Goal: Task Accomplishment & Management: Manage account settings

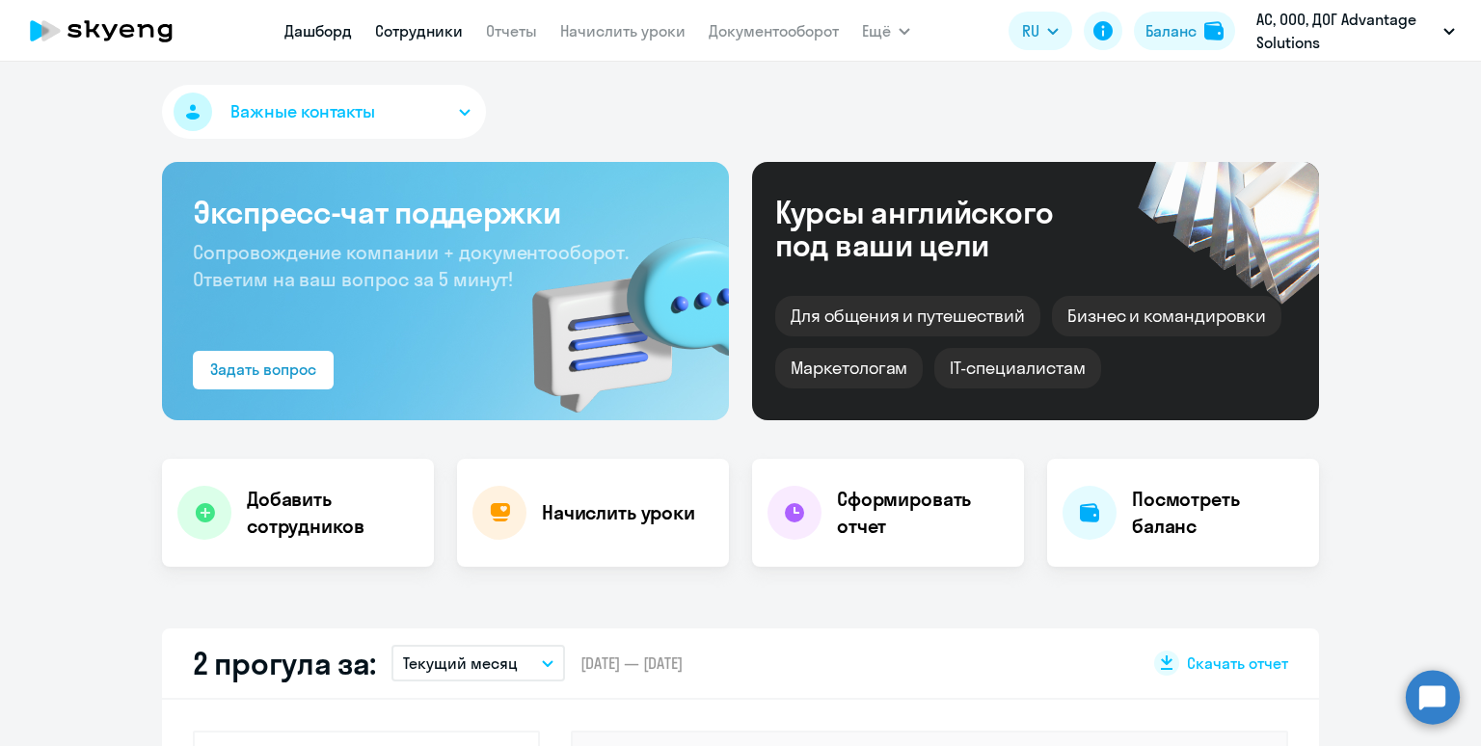
click at [422, 34] on link "Сотрудники" at bounding box center [419, 30] width 88 height 19
select select "30"
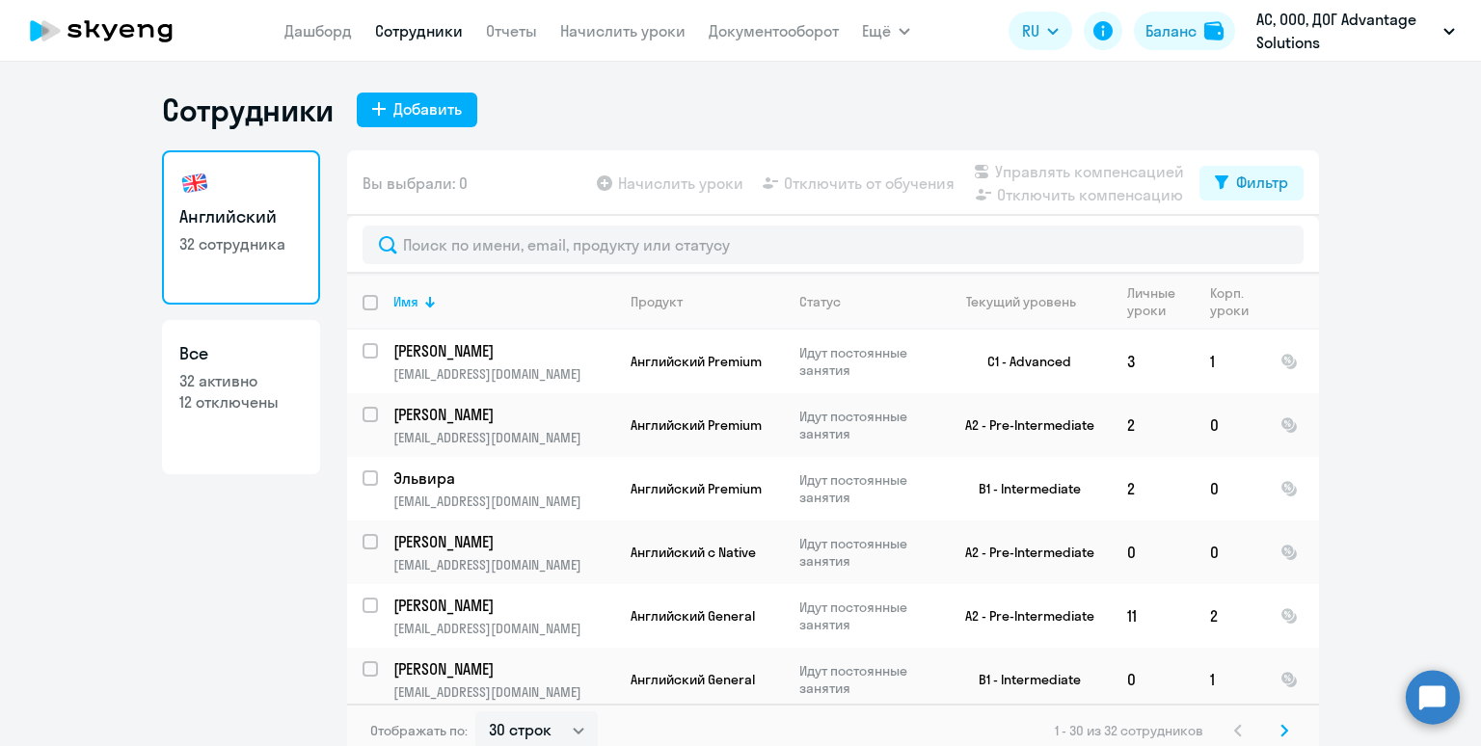
click at [366, 303] on input "deselect all" at bounding box center [382, 314] width 39 height 39
checkbox input "true"
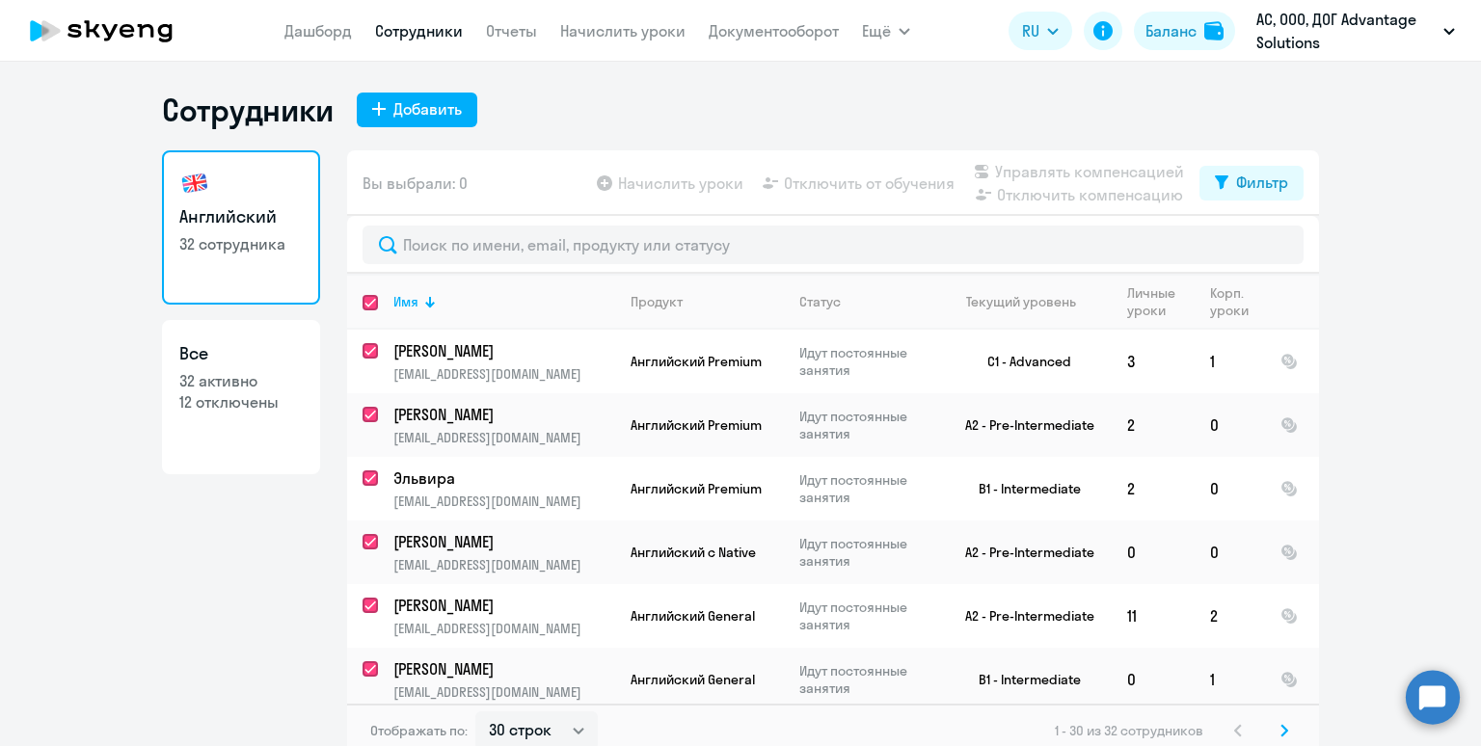
checkbox input "true"
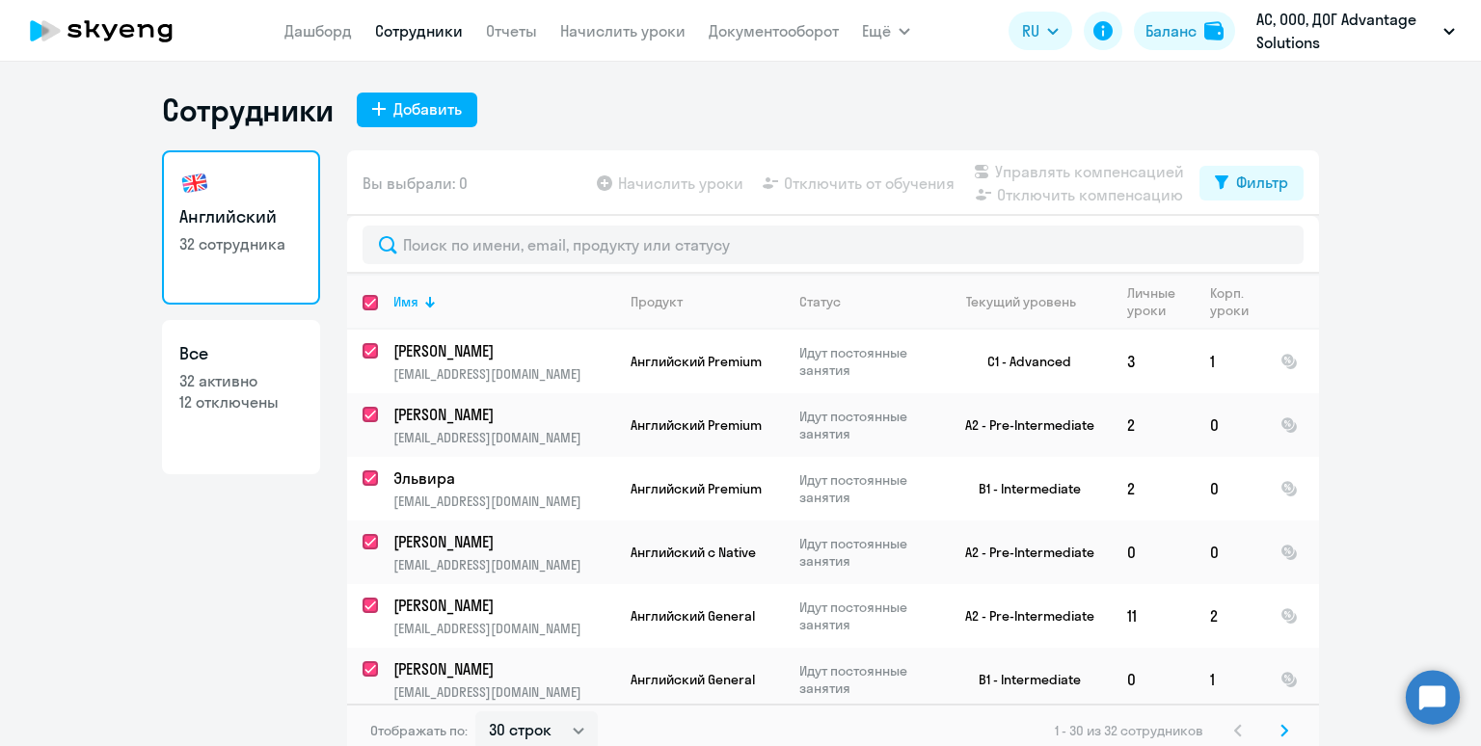
checkbox input "true"
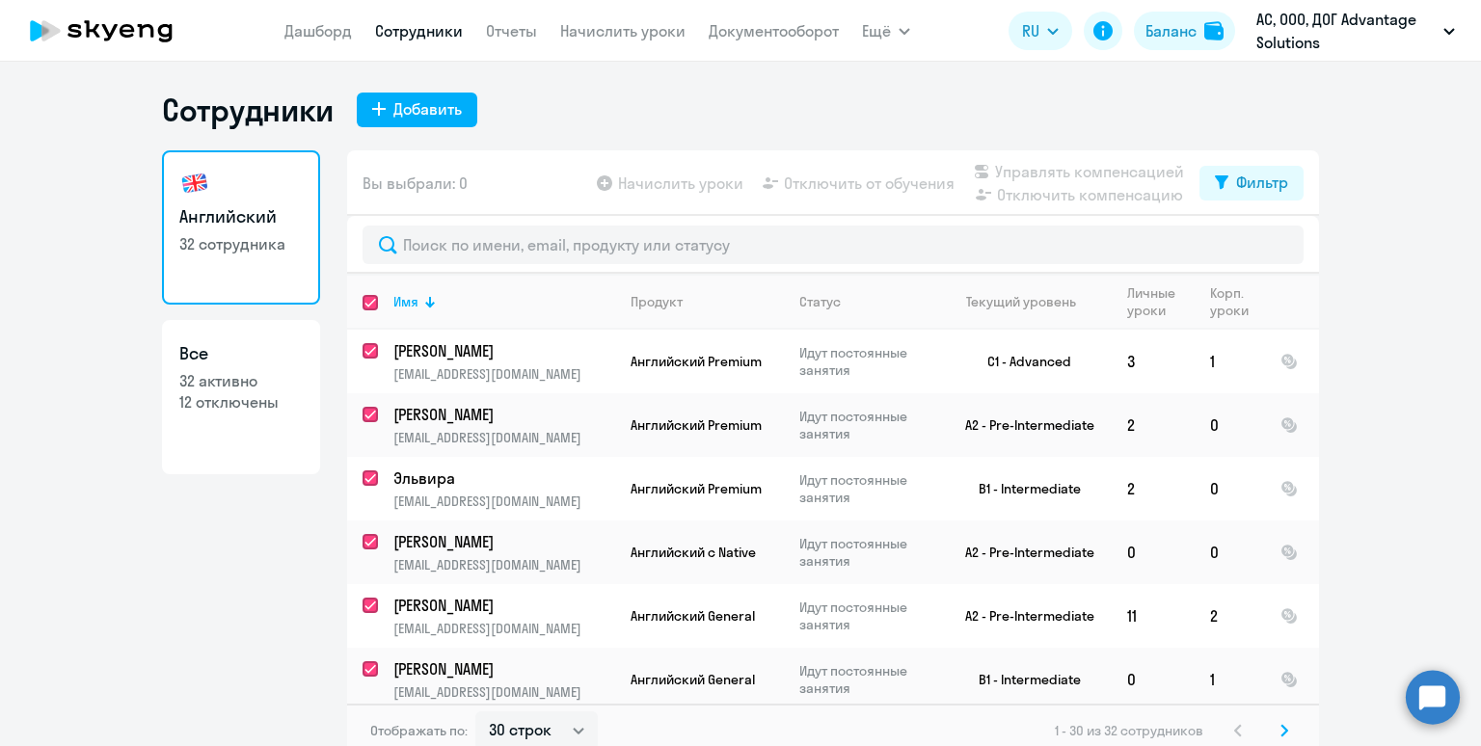
checkbox input "true"
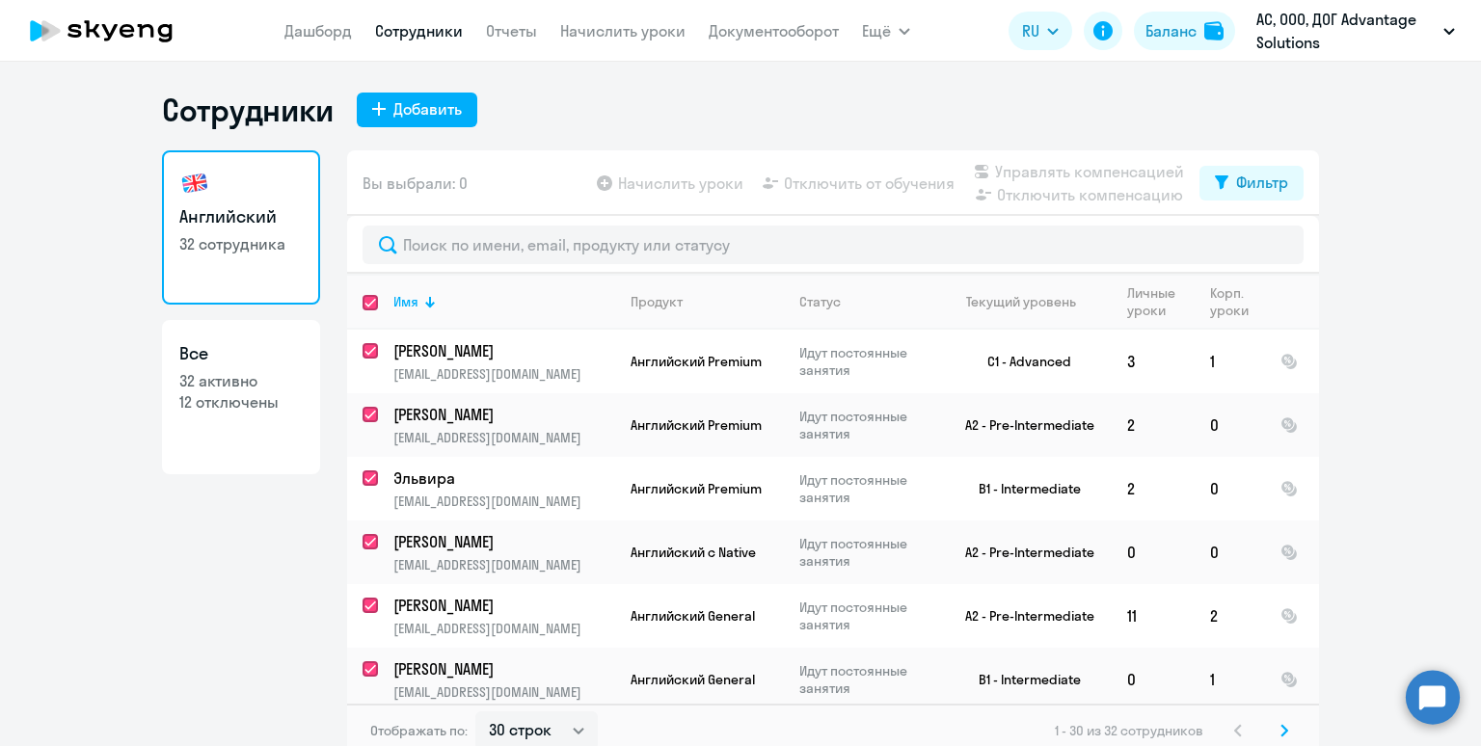
checkbox input "true"
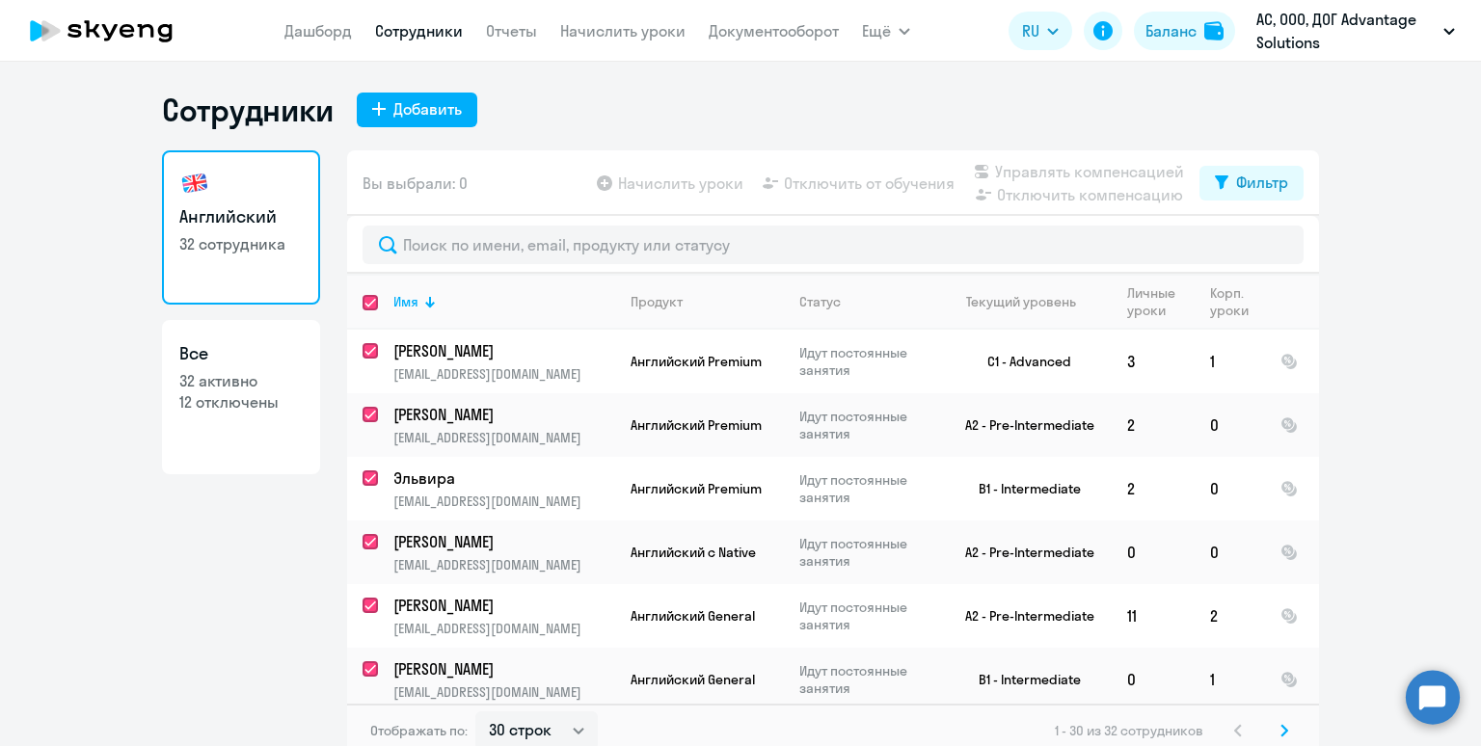
checkbox input "true"
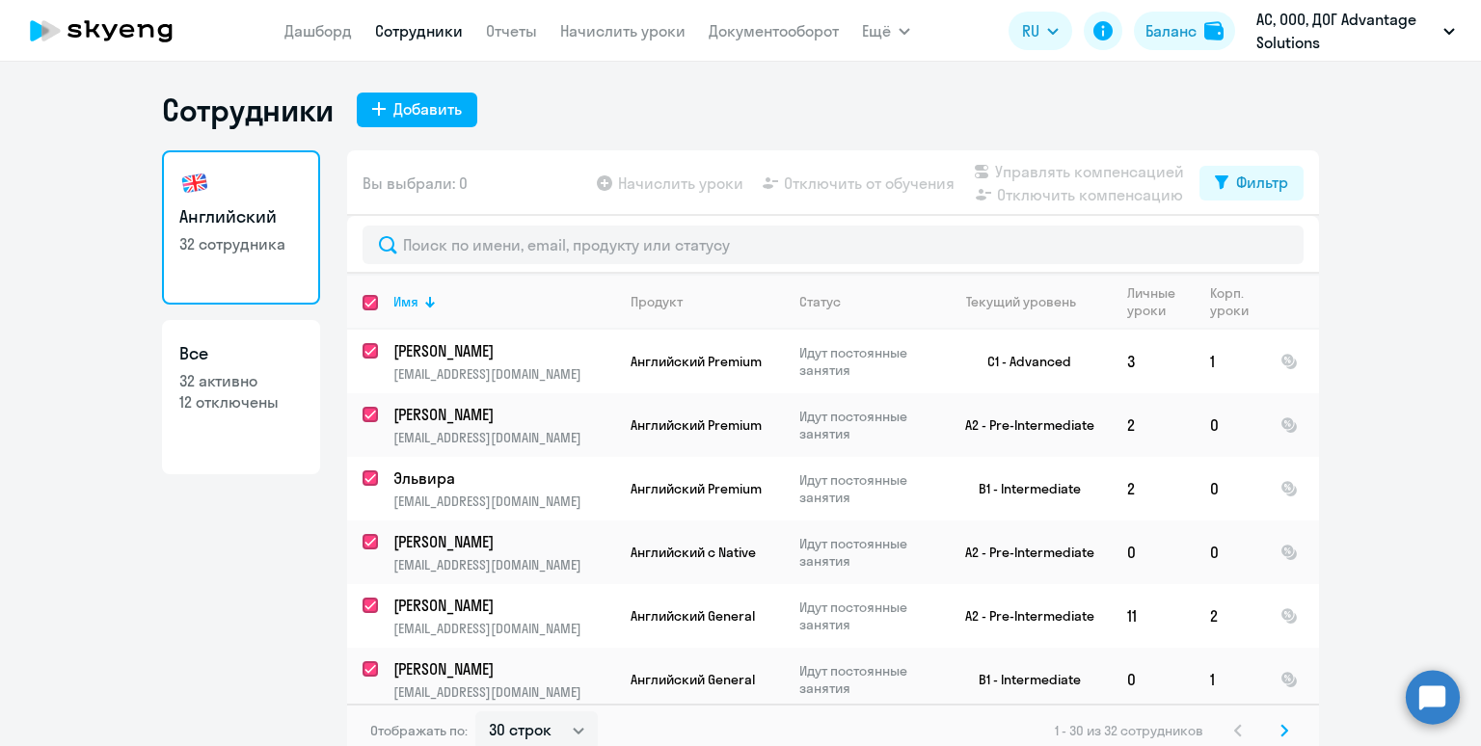
checkbox input "true"
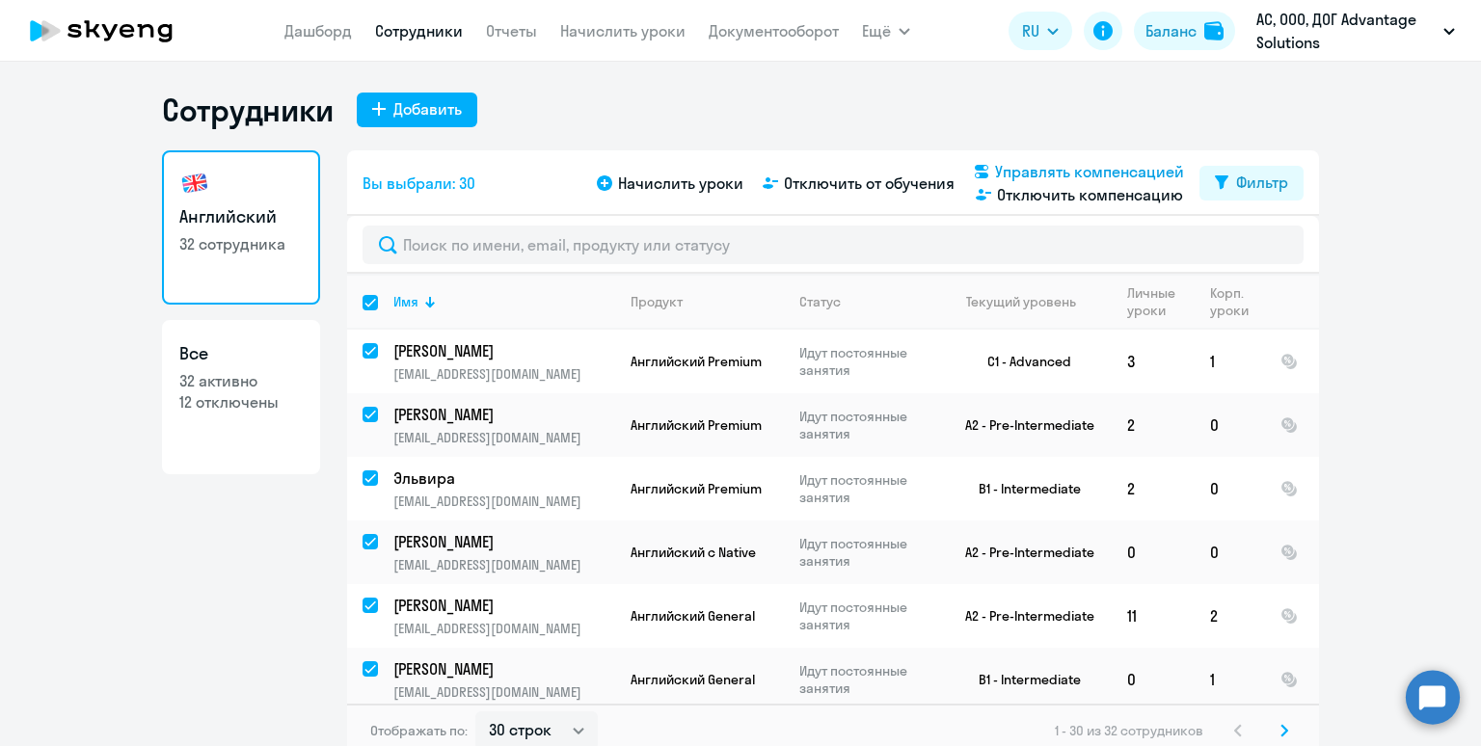
click at [1054, 173] on span "Управлять компенсацией" at bounding box center [1089, 171] width 189 height 23
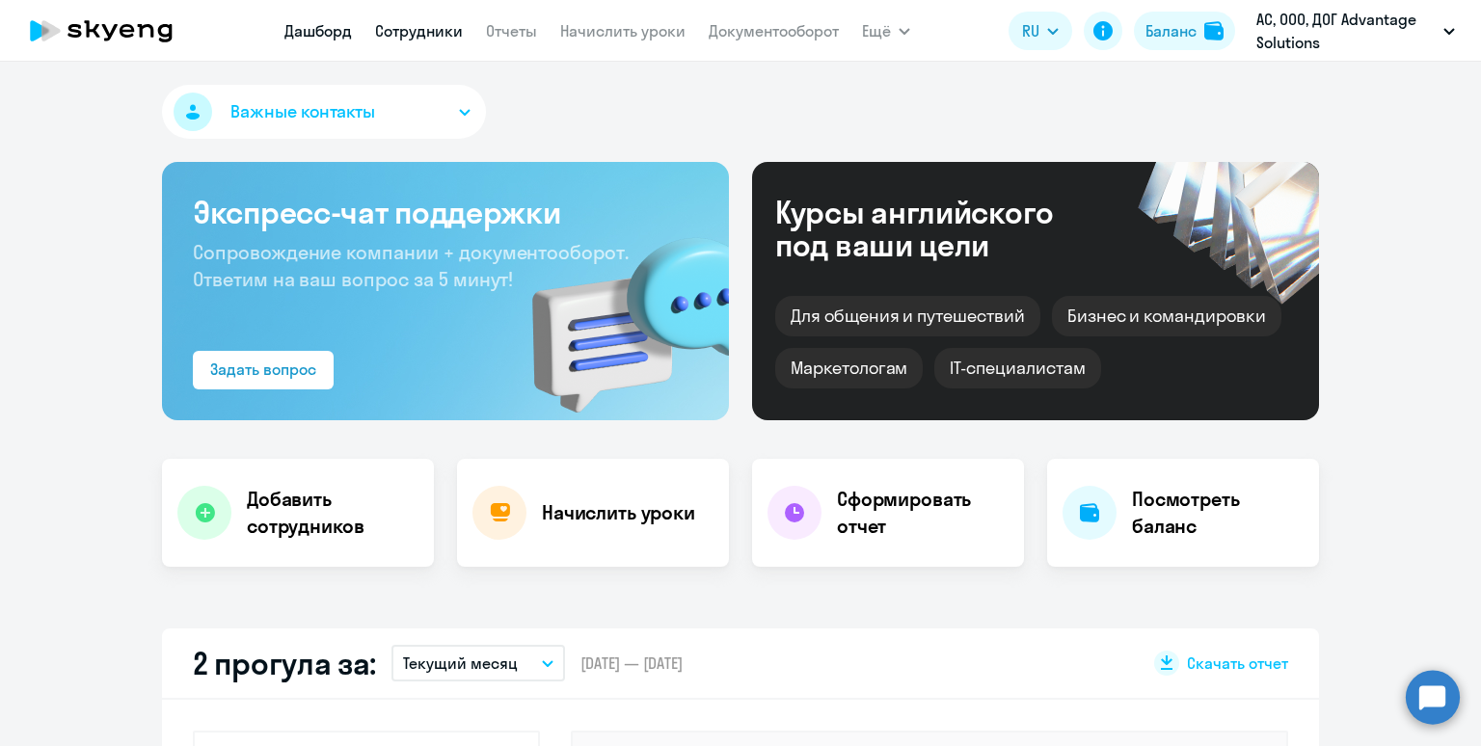
click at [405, 28] on link "Сотрудники" at bounding box center [419, 30] width 88 height 19
select select "30"
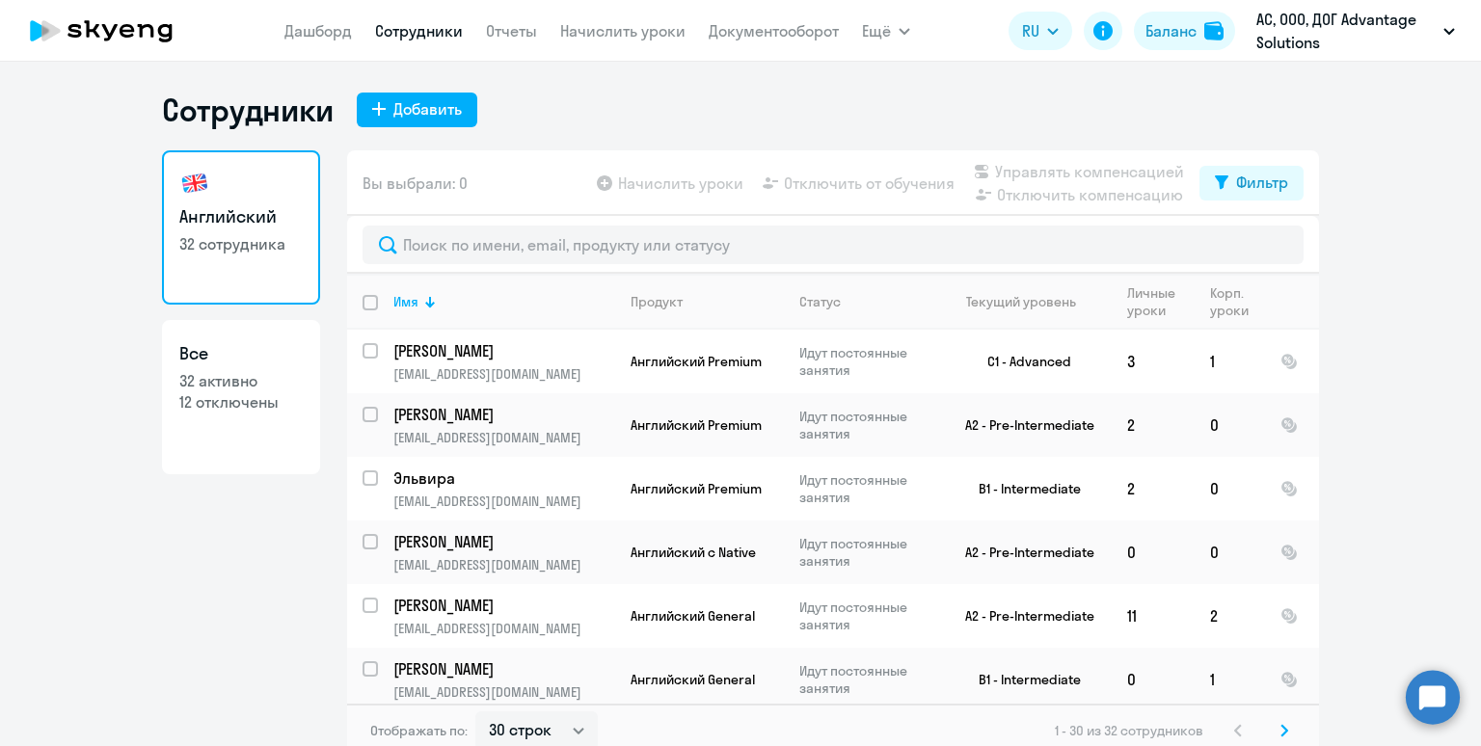
click at [366, 306] on input "deselect all" at bounding box center [382, 314] width 39 height 39
checkbox input "true"
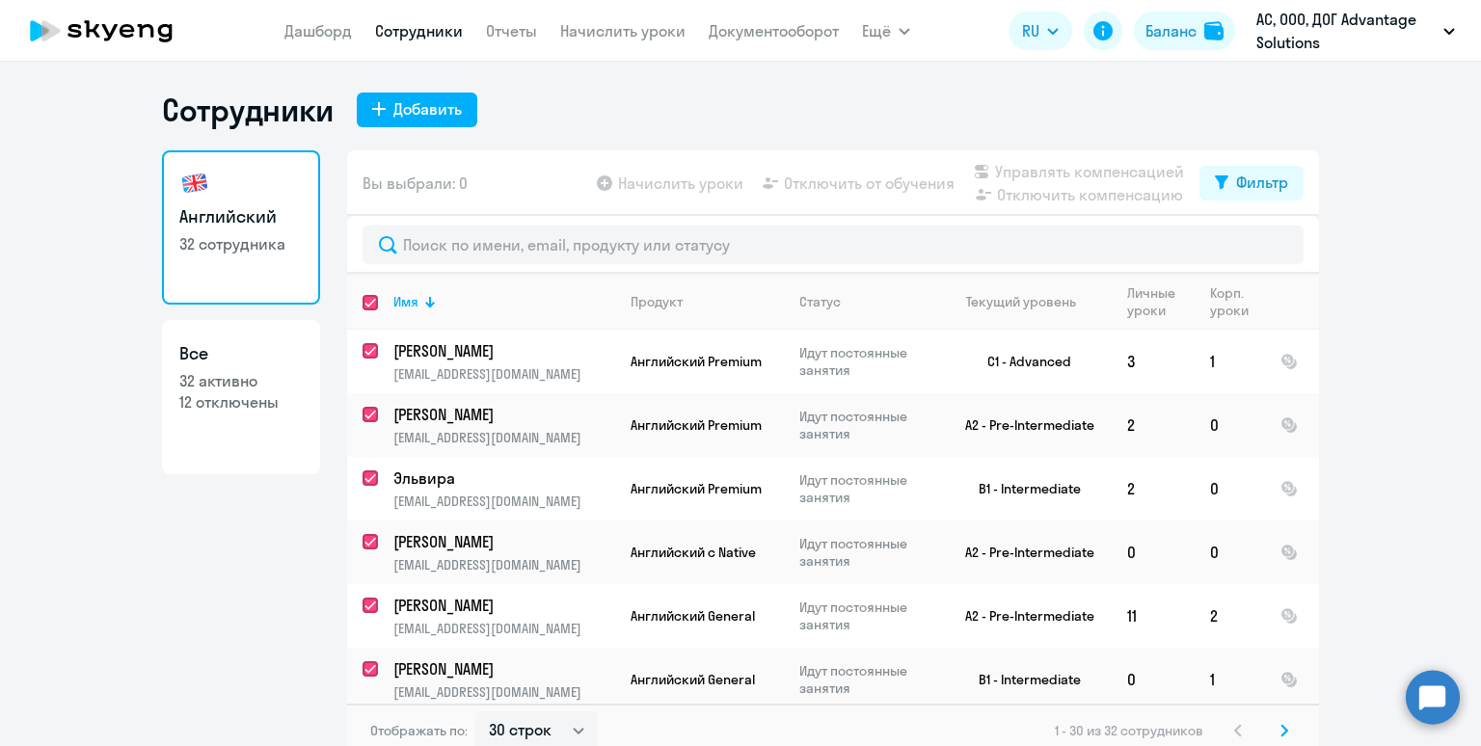
checkbox input "true"
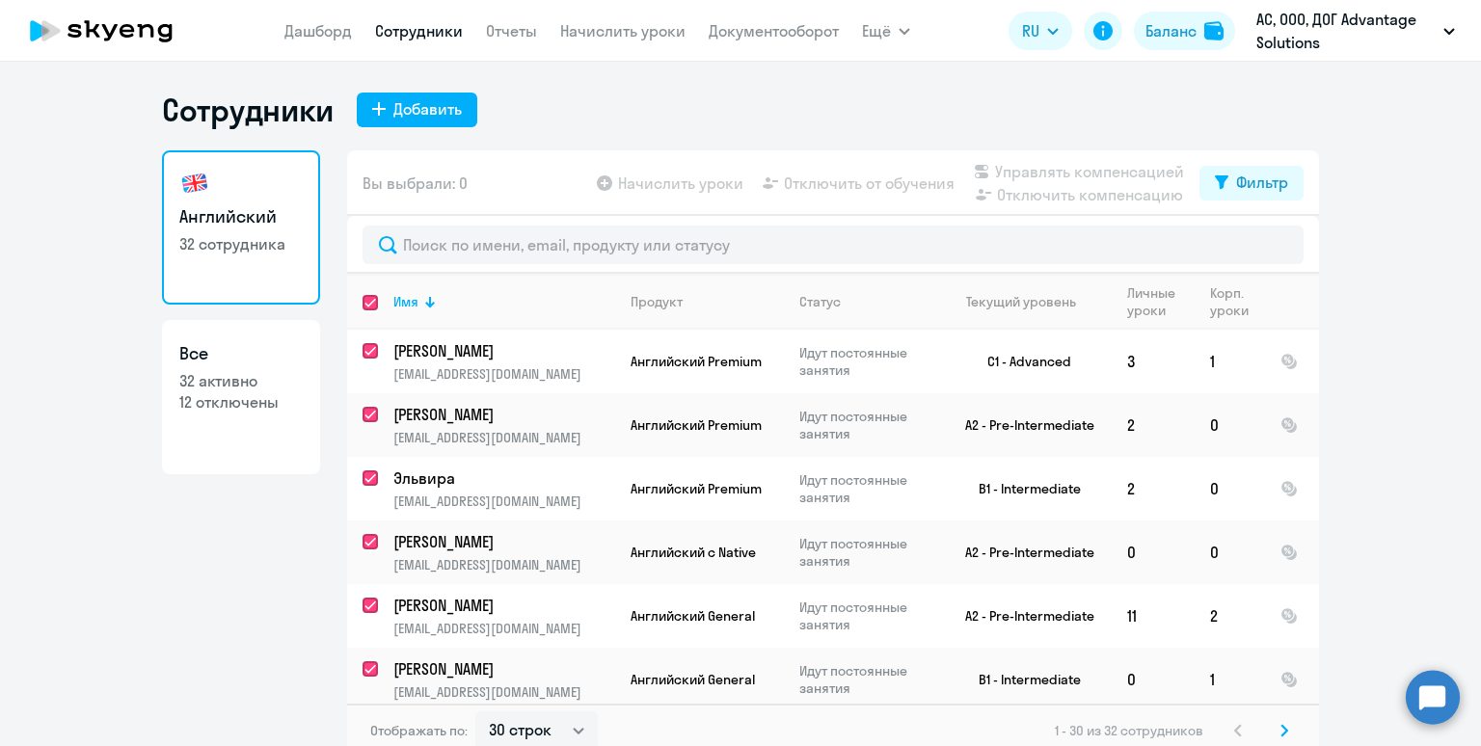
checkbox input "true"
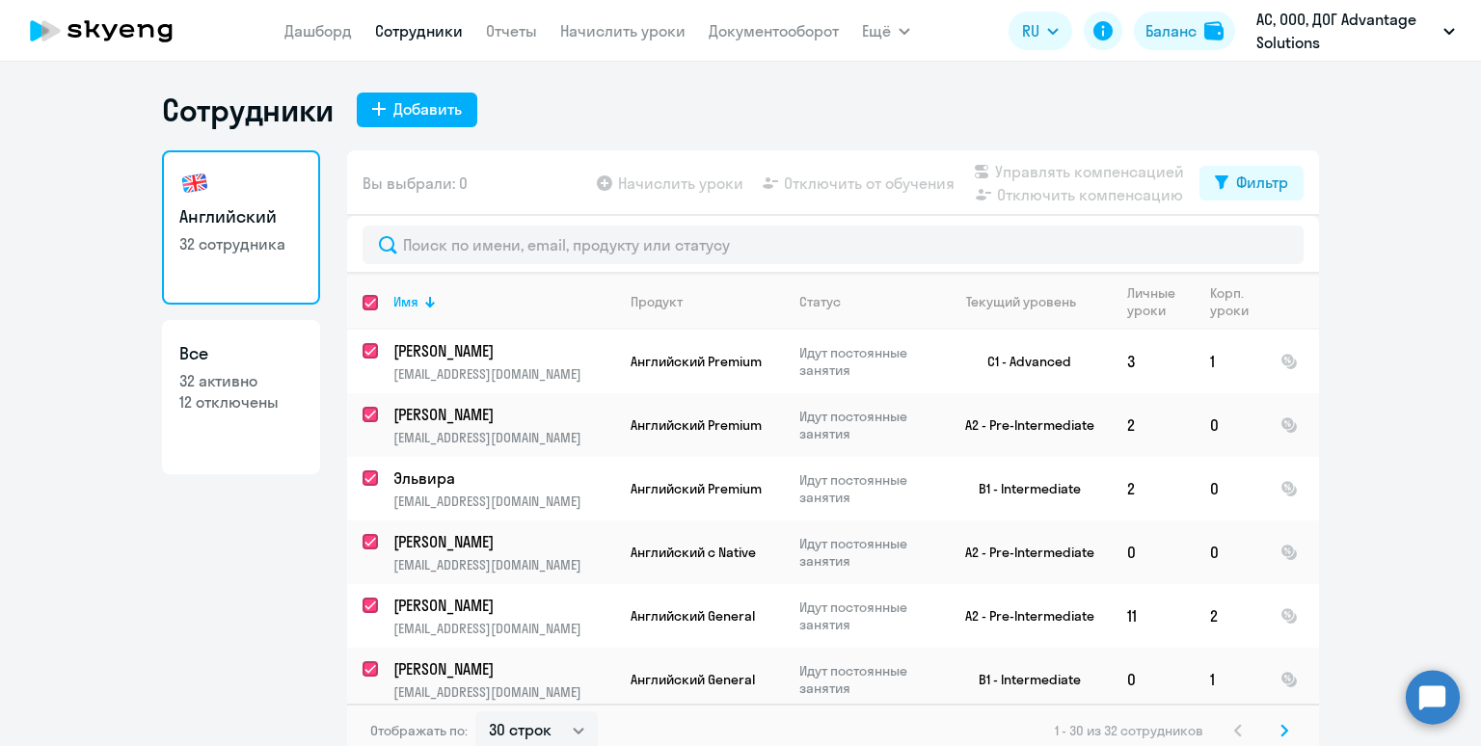
checkbox input "true"
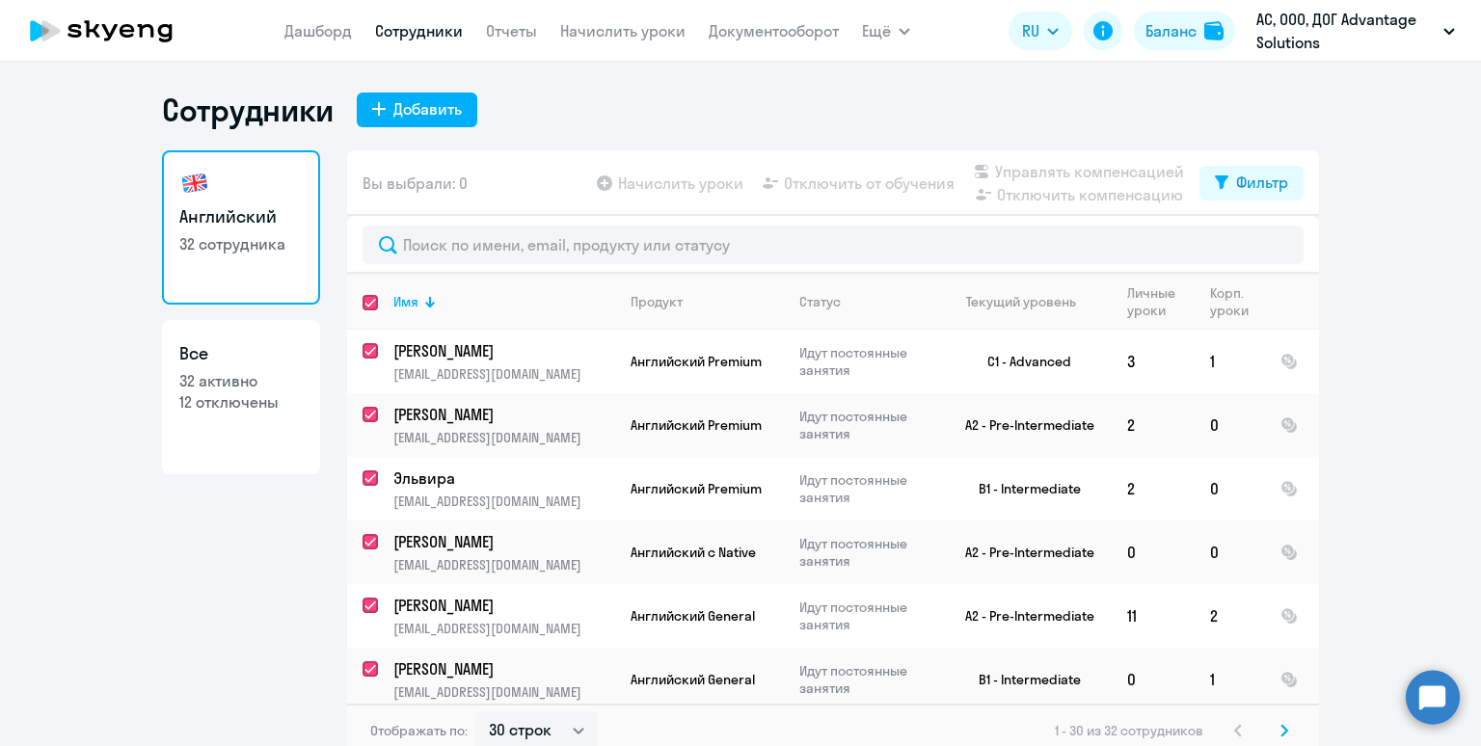
checkbox input "true"
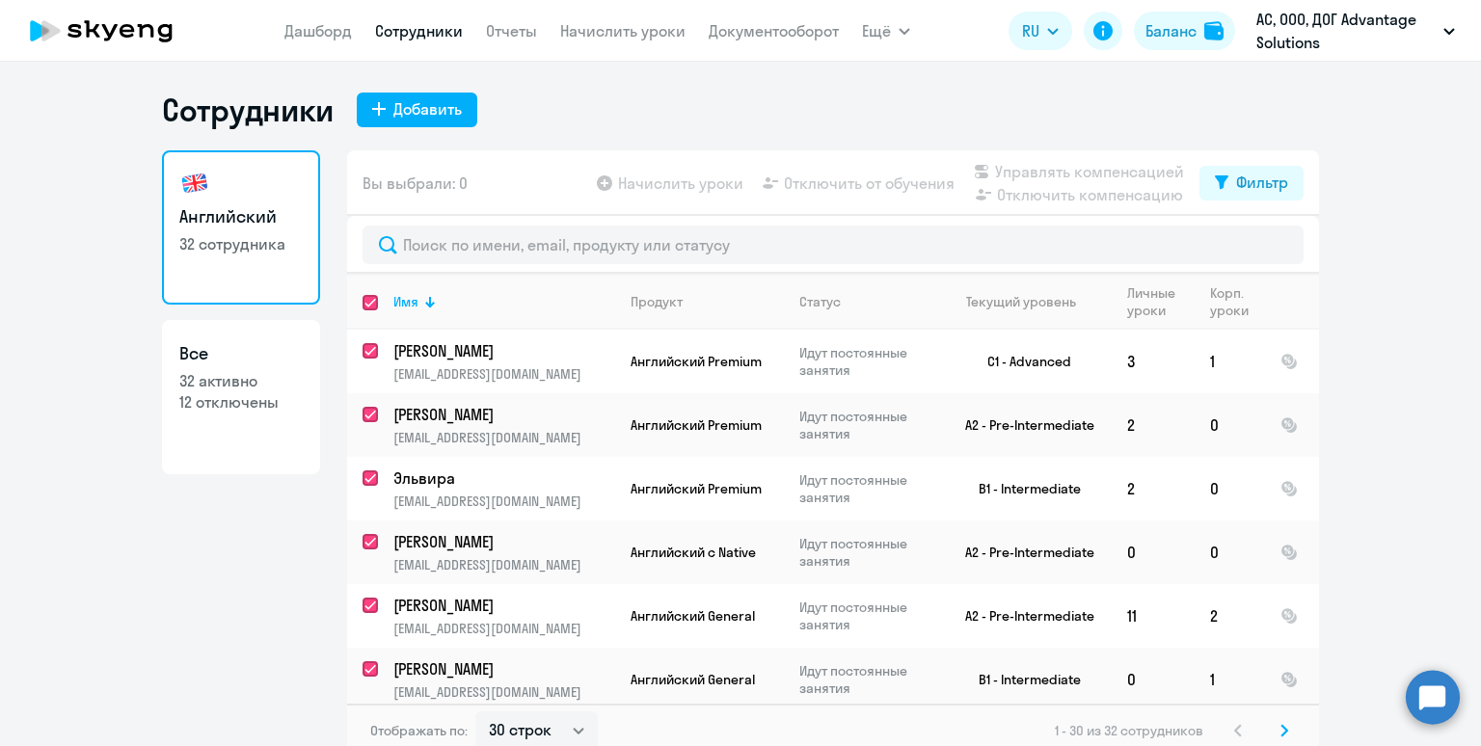
checkbox input "true"
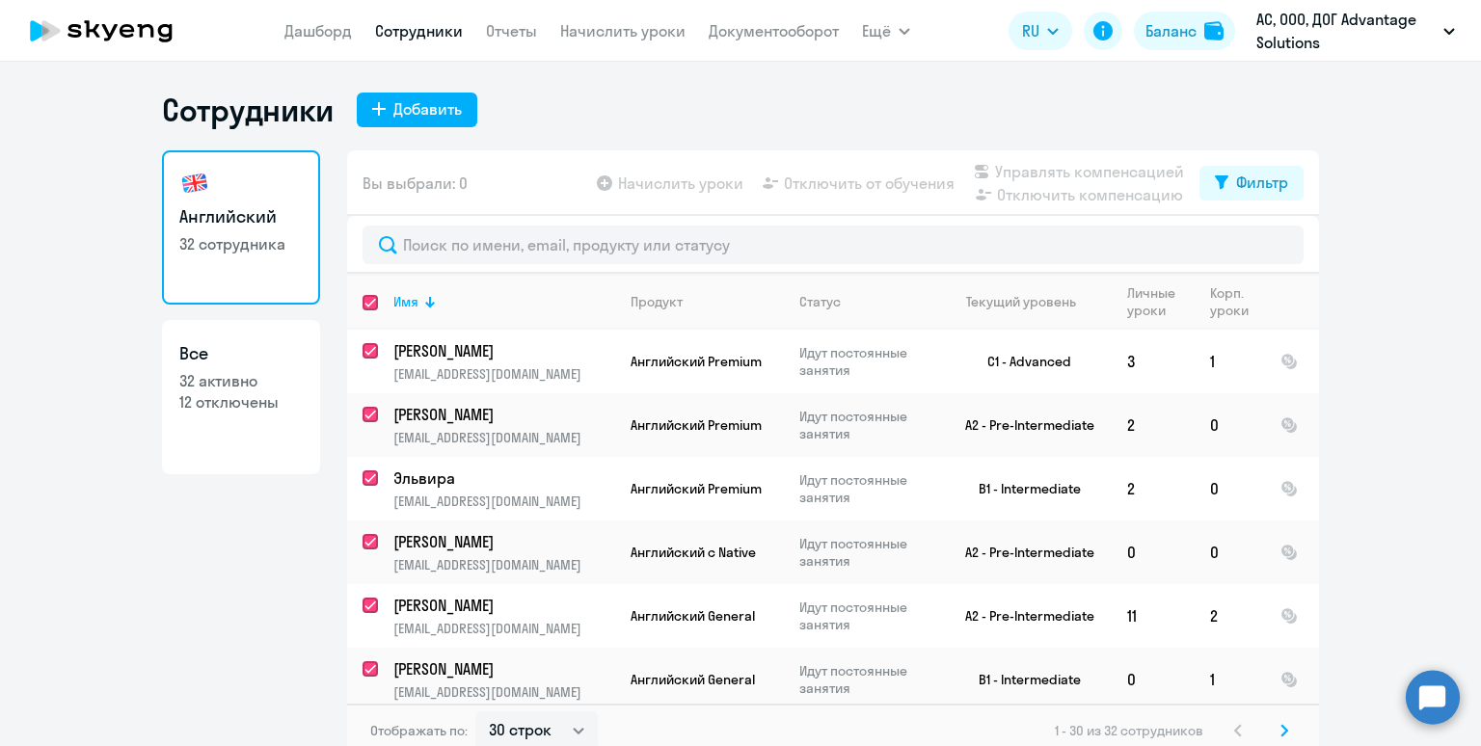
checkbox input "true"
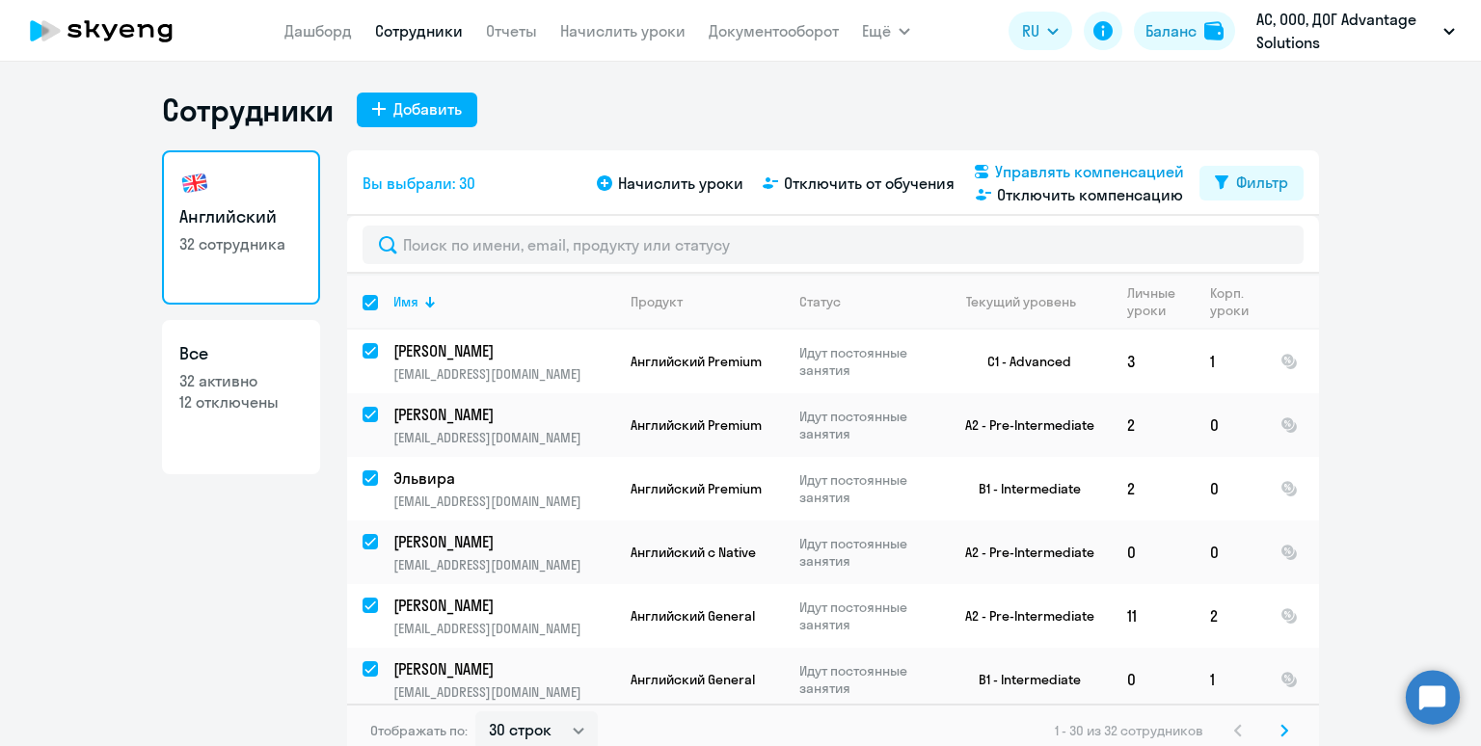
click at [1087, 175] on span "Управлять компенсацией" at bounding box center [1089, 171] width 189 height 23
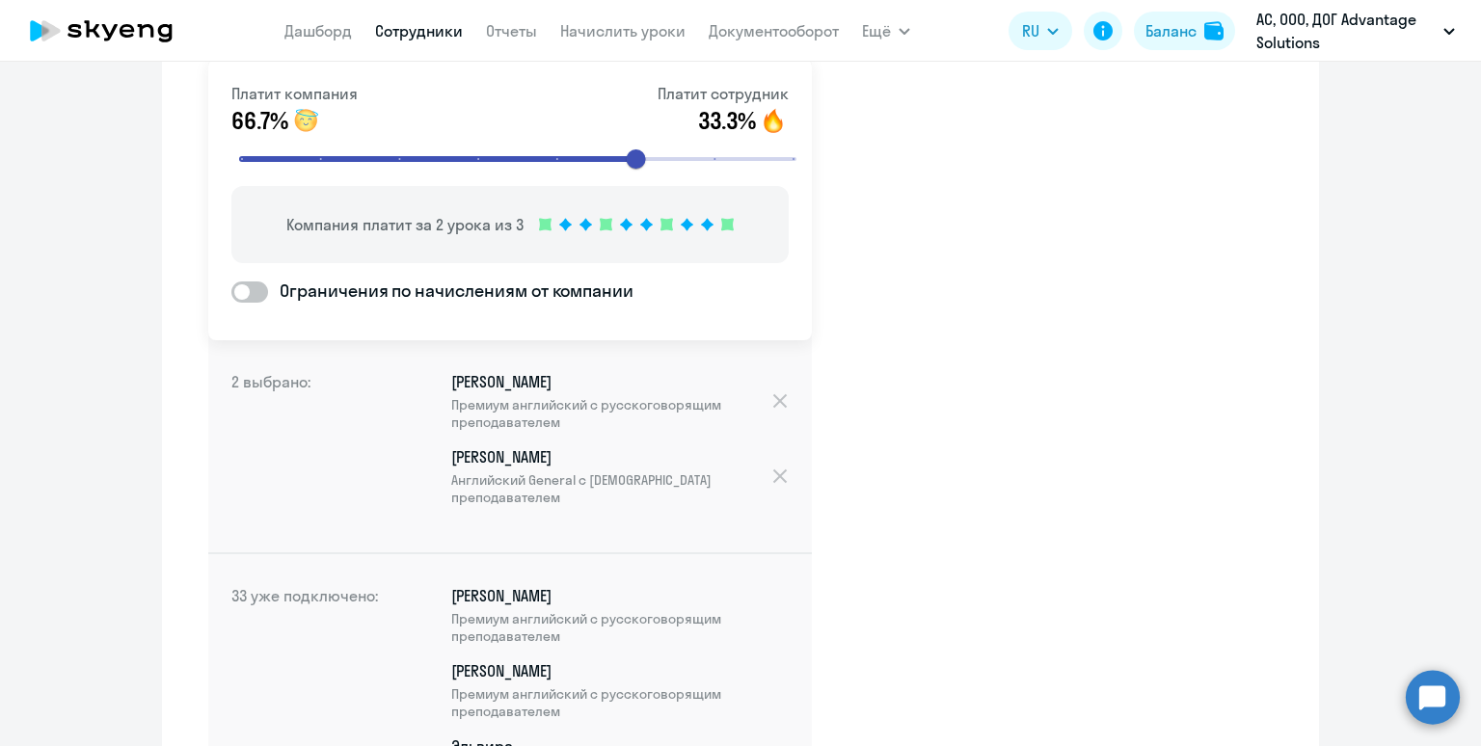
scroll to position [208, 0]
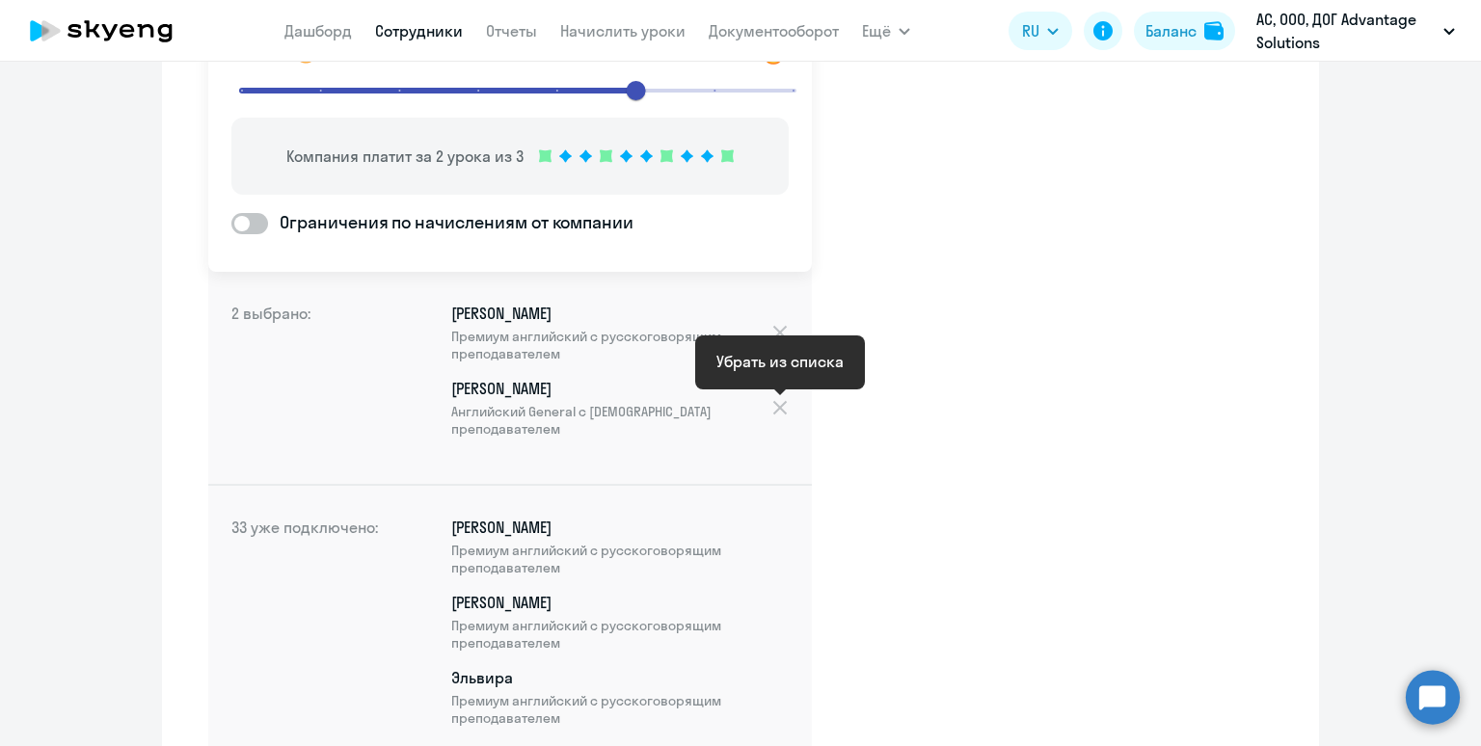
click at [774, 410] on div at bounding box center [779, 407] width 18 height 21
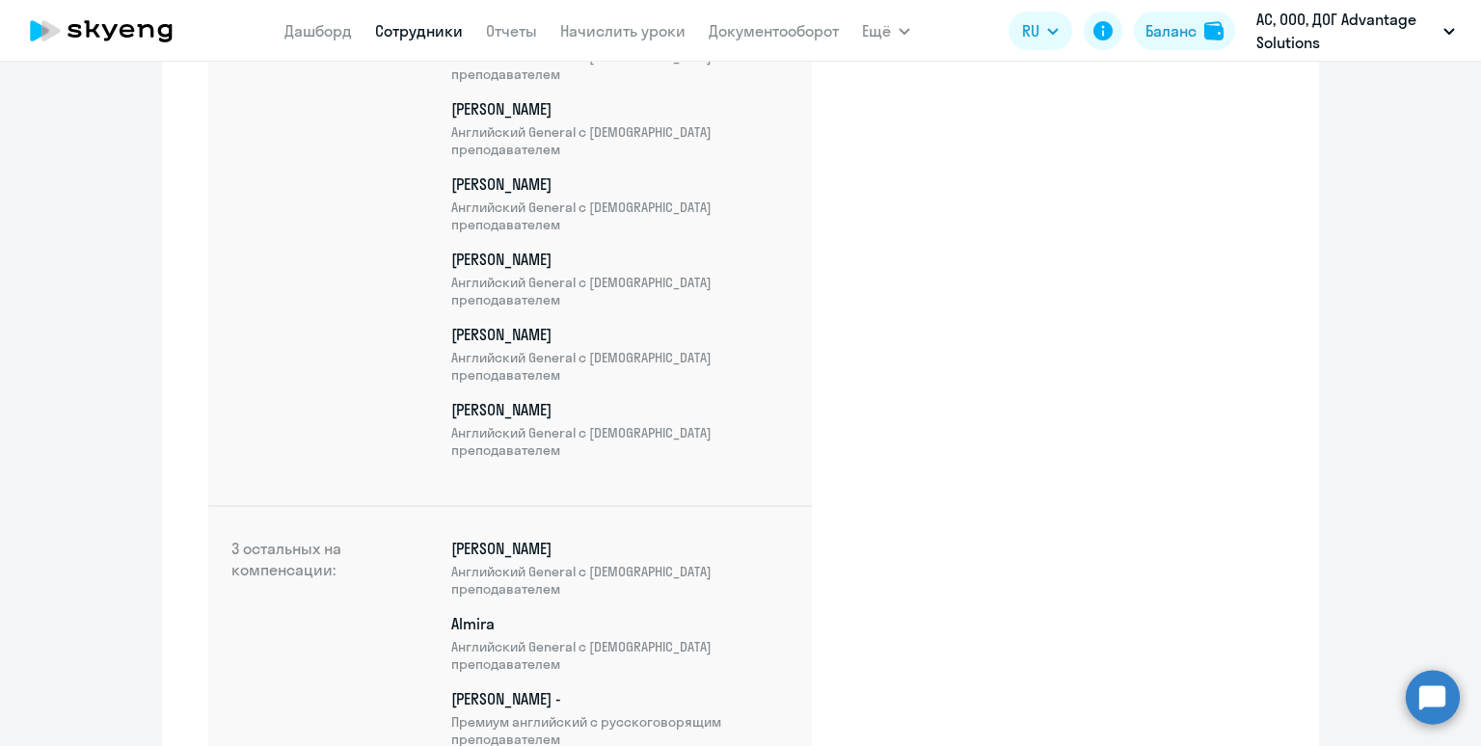
scroll to position [2821, 0]
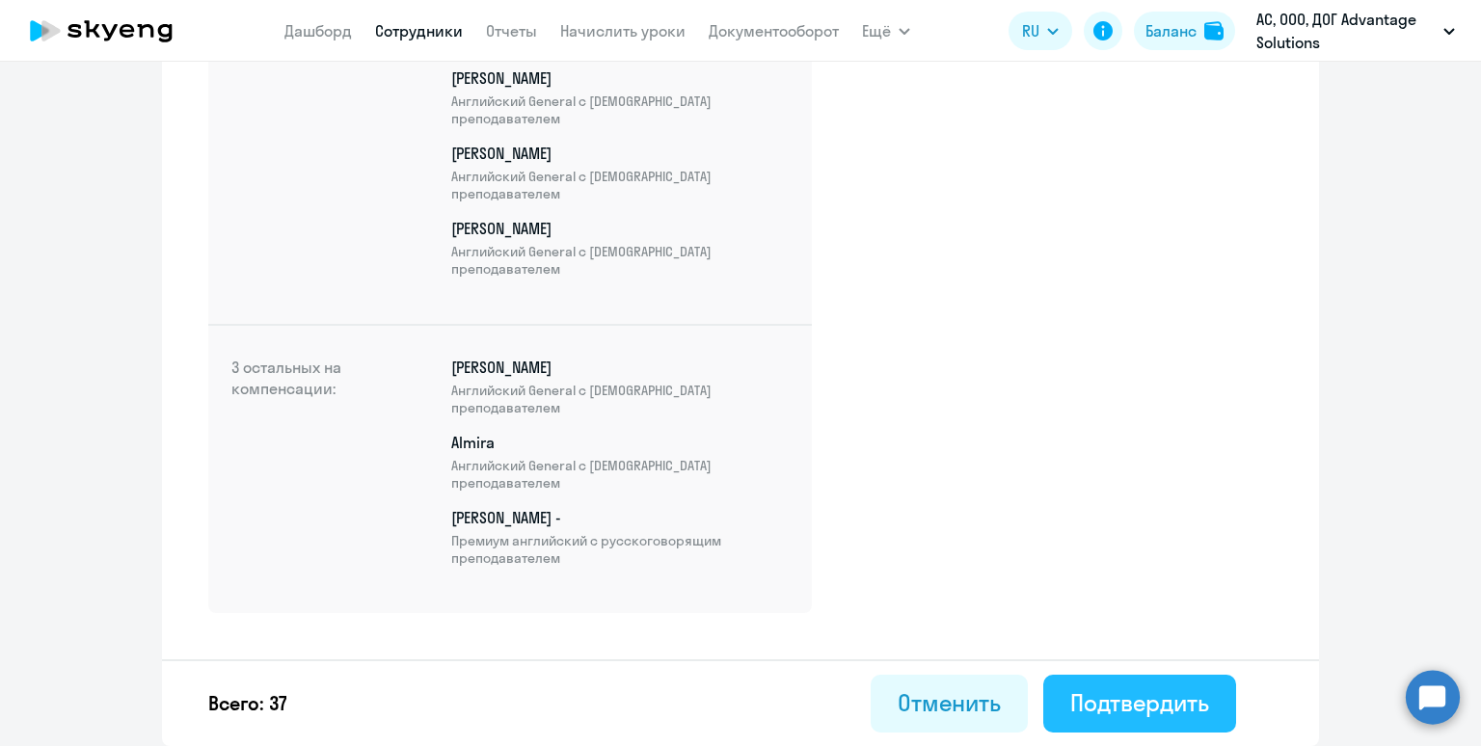
click at [1102, 711] on div "Подтвердить" at bounding box center [1139, 702] width 139 height 31
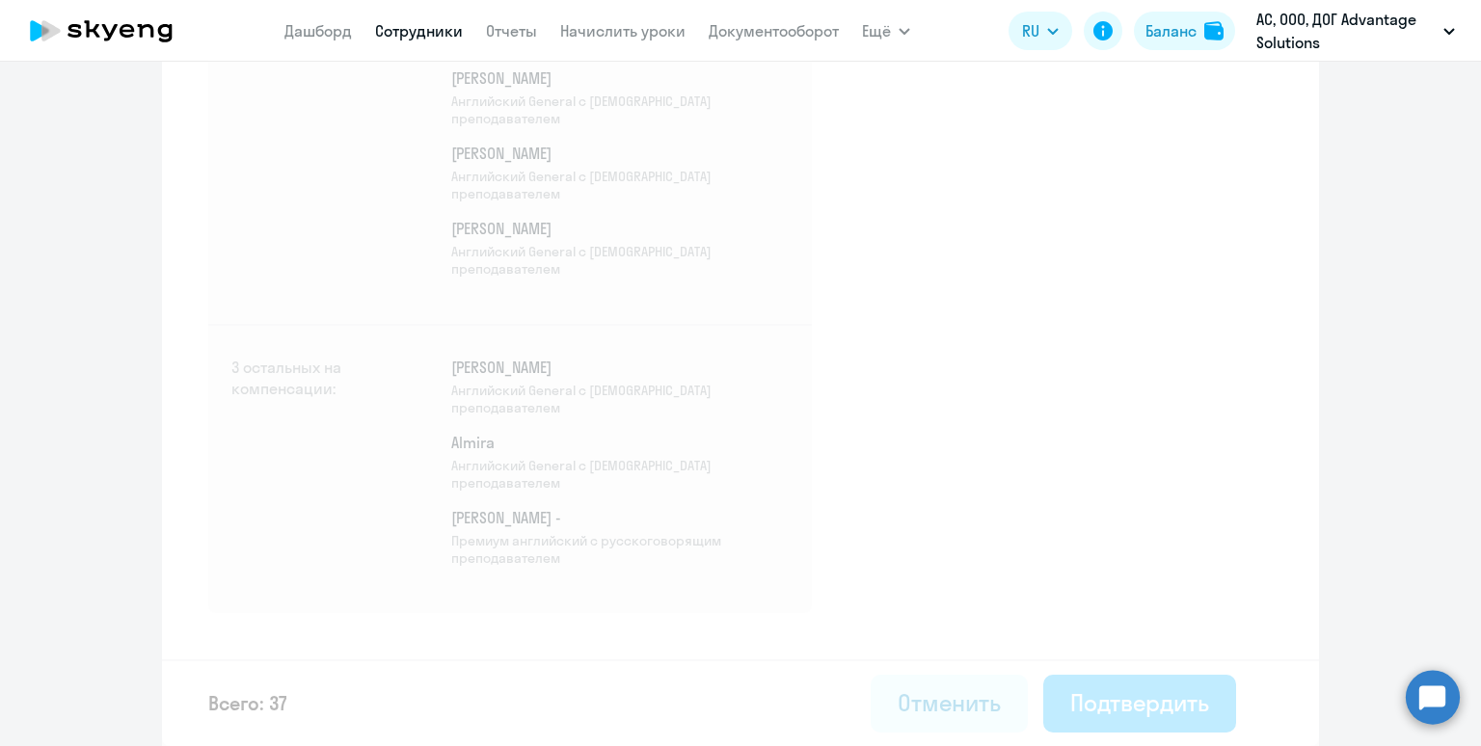
select select "30"
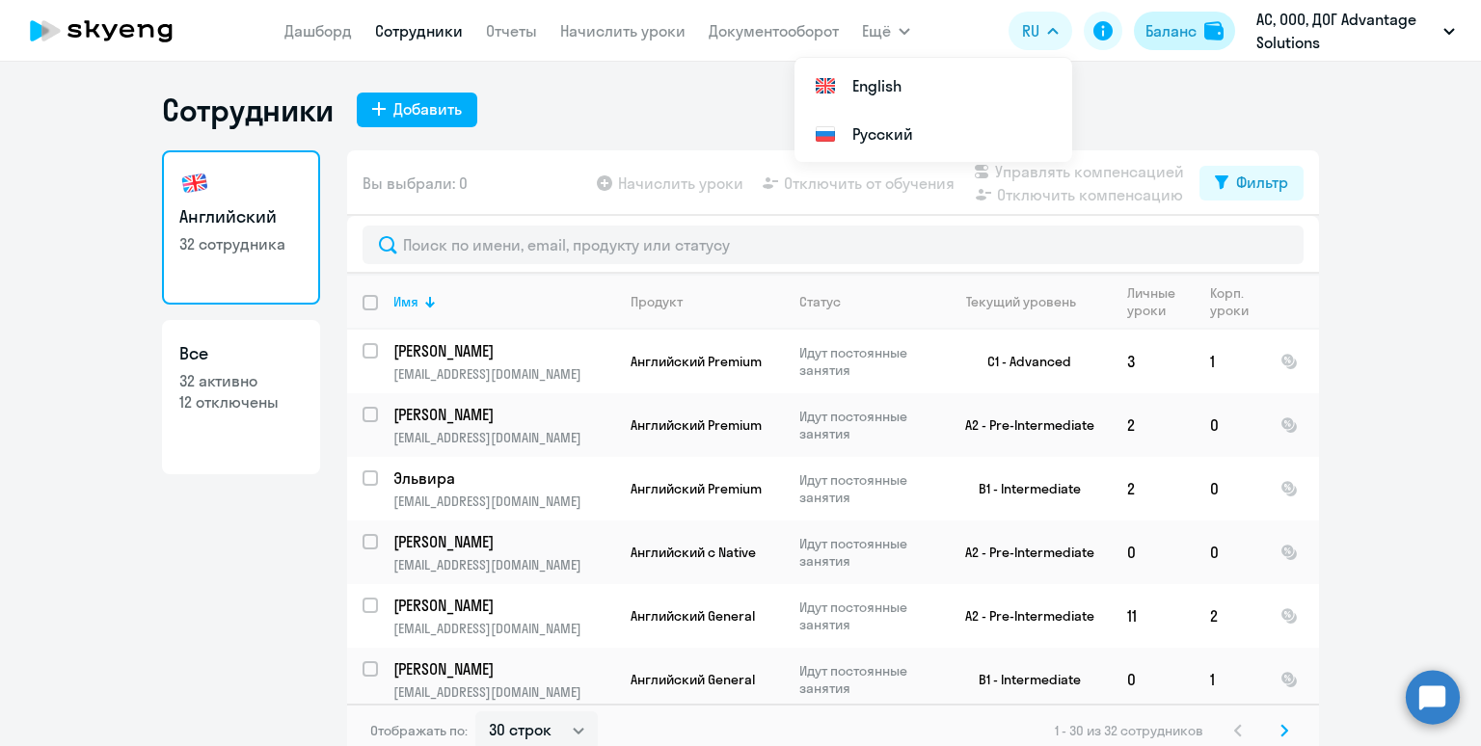
click at [1161, 26] on div "Баланс" at bounding box center [1170, 30] width 51 height 23
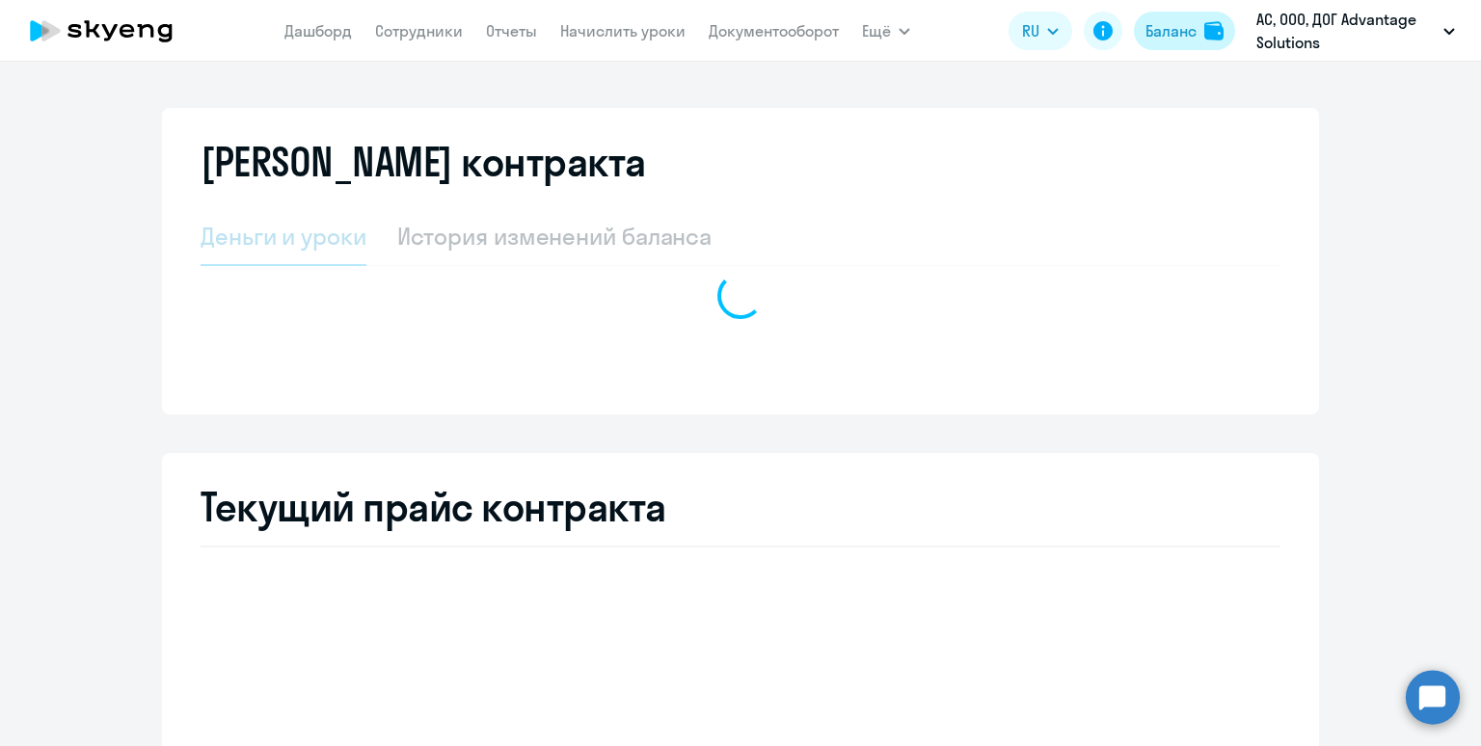
select select "english_adult_not_native_speaker"
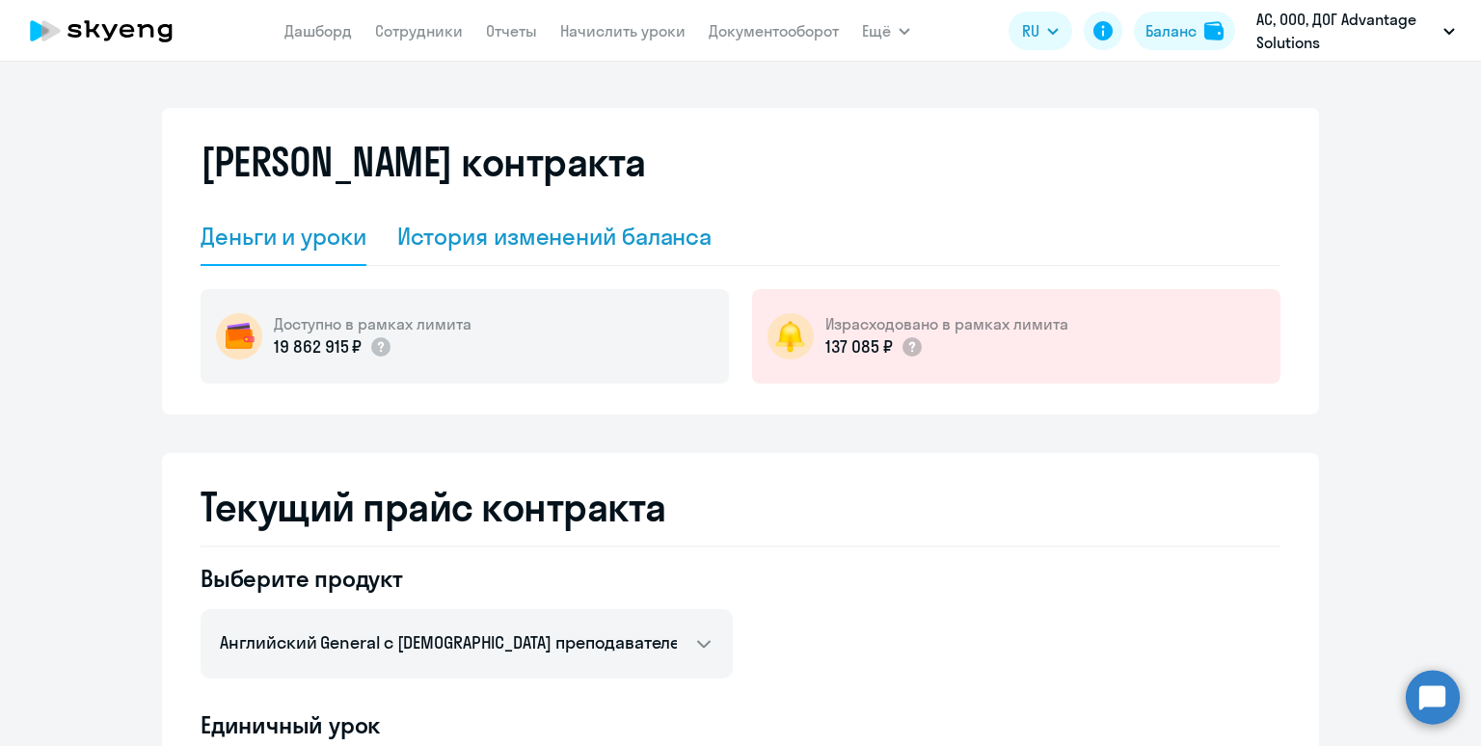
click at [527, 238] on div "История изменений баланса" at bounding box center [554, 236] width 315 height 31
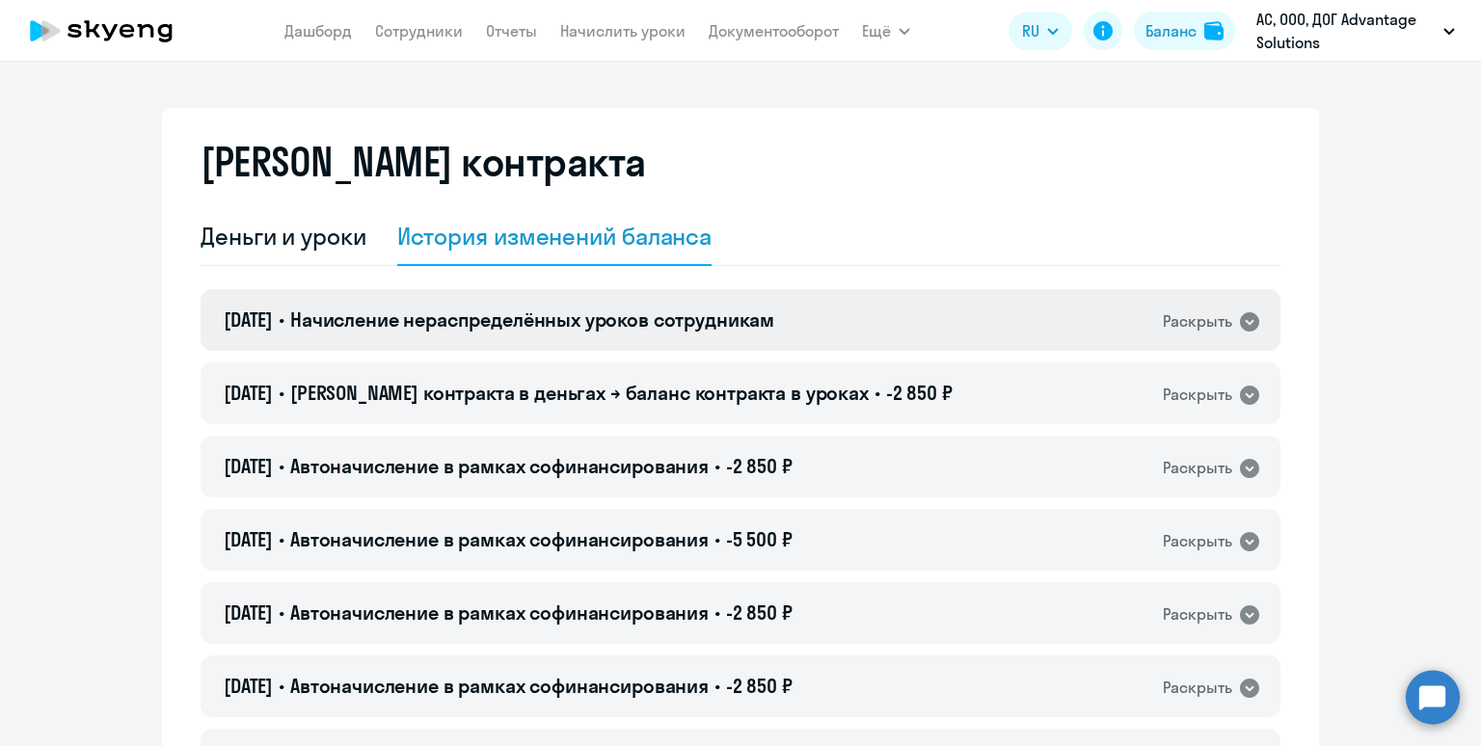
click at [620, 307] on h4 "[DATE] • Начисление нераспределённых уроков сотрудникам" at bounding box center [499, 320] width 551 height 27
